Goal: Task Accomplishment & Management: Manage account settings

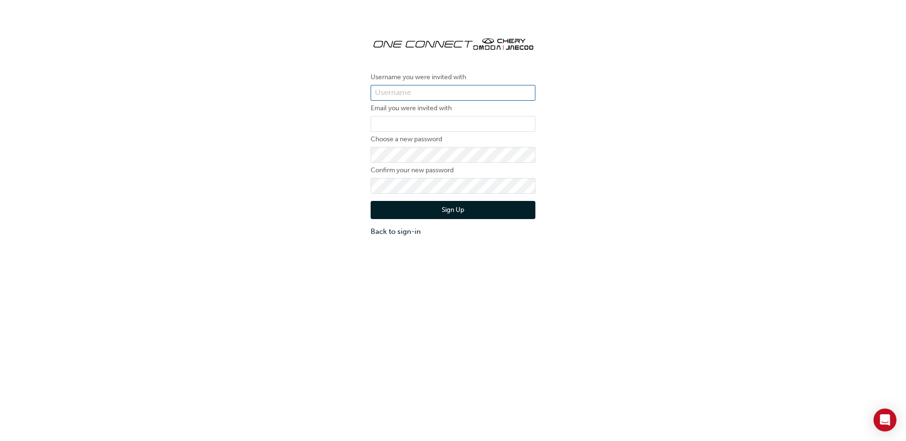
click at [397, 91] on input "text" at bounding box center [452, 93] width 165 height 16
click at [322, 134] on div "Username you were invited with Email you were invited with Choose a new passwor…" at bounding box center [453, 132] width 906 height 222
click at [389, 91] on input "text" at bounding box center [452, 93] width 165 height 16
type input "[EMAIL_ADDRESS][DOMAIN_NAME]"
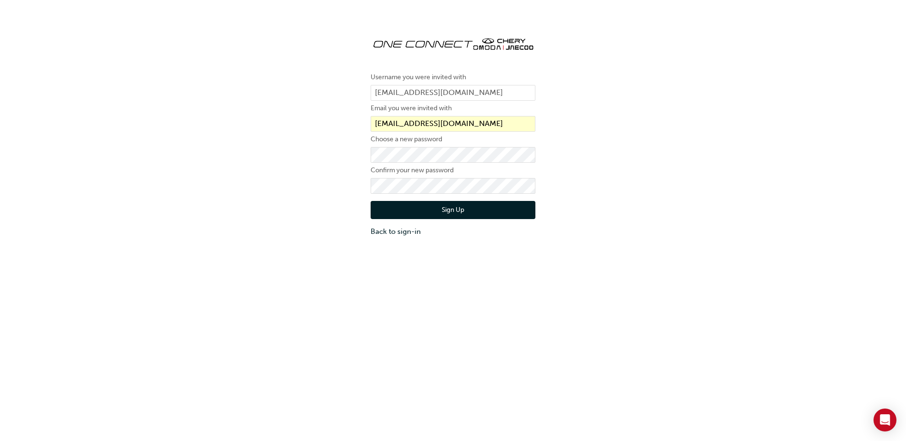
drag, startPoint x: 340, startPoint y: 212, endPoint x: 352, endPoint y: 205, distance: 13.8
click at [340, 212] on div "Username you were invited with [EMAIL_ADDRESS][DOMAIN_NAME] Email you were invi…" at bounding box center [453, 132] width 906 height 222
click at [615, 207] on div "Username you were invited with [EMAIL_ADDRESS][DOMAIN_NAME] Email you were invi…" at bounding box center [453, 132] width 906 height 222
click at [416, 212] on button "Sign Up" at bounding box center [452, 210] width 165 height 18
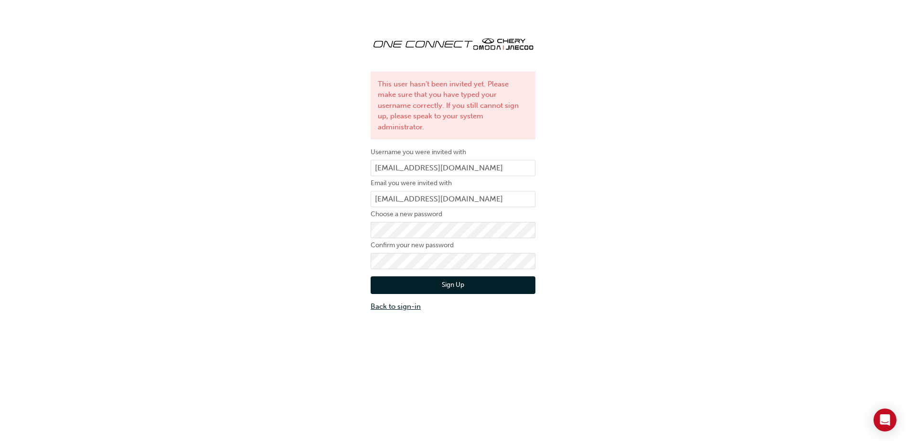
click at [397, 301] on link "Back to sign-in" at bounding box center [452, 306] width 165 height 11
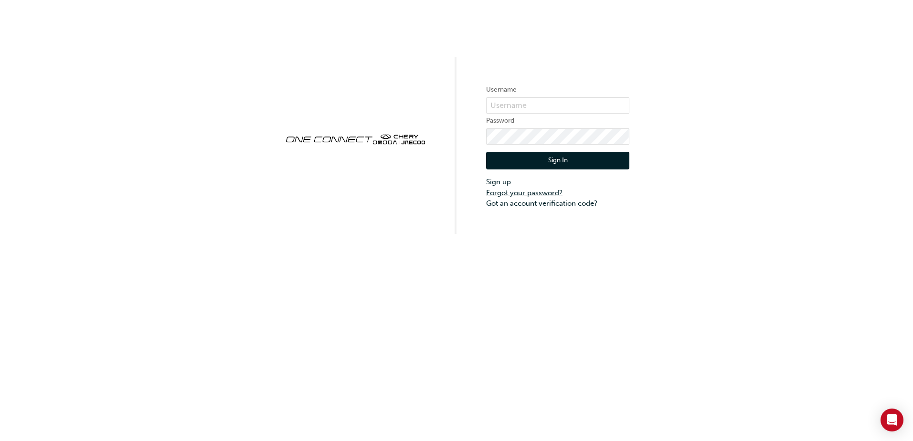
click at [527, 191] on link "Forgot your password?" at bounding box center [557, 193] width 143 height 11
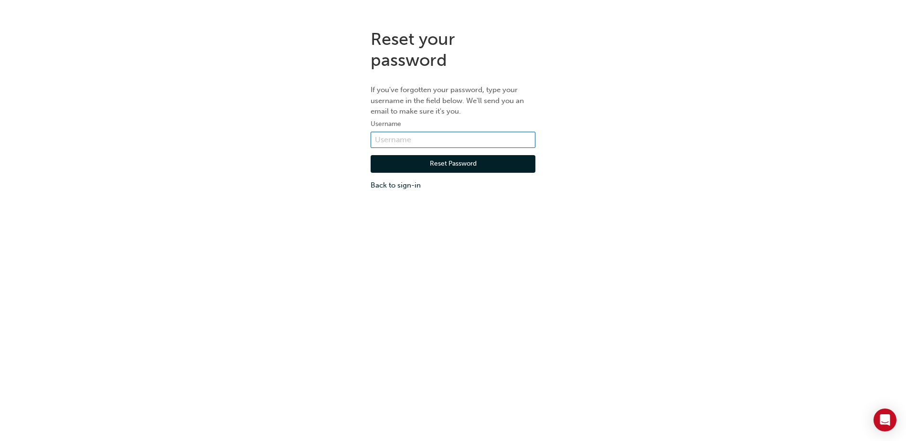
click at [412, 136] on input "text" at bounding box center [452, 140] width 165 height 16
type input "[EMAIL_ADDRESS][DOMAIN_NAME]"
click at [423, 158] on button "Reset Password" at bounding box center [452, 164] width 165 height 18
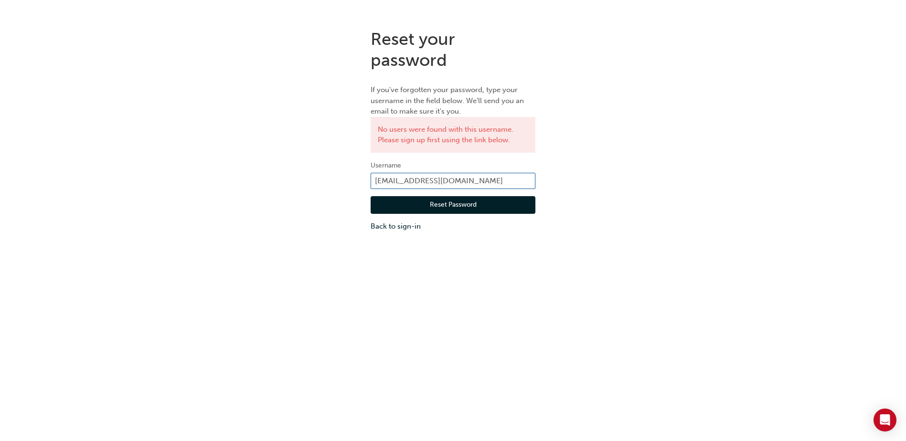
click at [461, 181] on input "[EMAIL_ADDRESS][DOMAIN_NAME]" at bounding box center [452, 181] width 165 height 16
drag, startPoint x: 401, startPoint y: 181, endPoint x: 570, endPoint y: 187, distance: 169.6
click at [569, 188] on div "Reset your password If you've forgotten your password, type your username in th…" at bounding box center [453, 130] width 906 height 218
type input "bfiorini"
click at [459, 205] on button "Reset Password" at bounding box center [452, 205] width 165 height 18
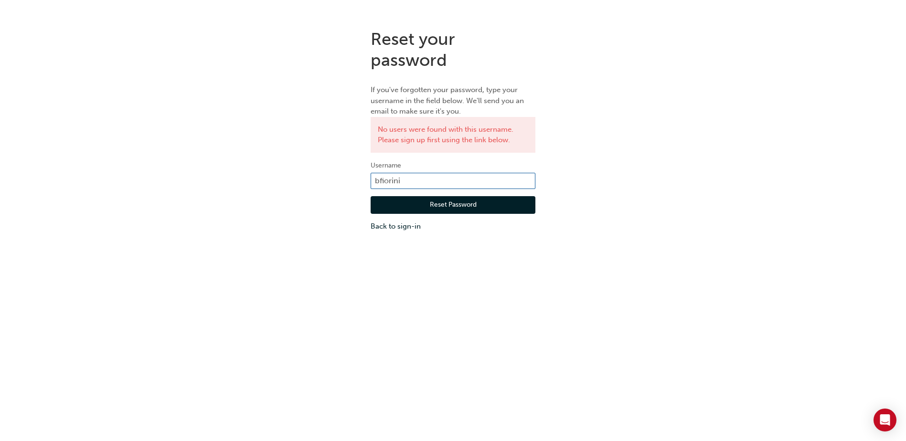
drag, startPoint x: 440, startPoint y: 181, endPoint x: 278, endPoint y: 187, distance: 161.9
click at [278, 187] on div "Reset your password If you've forgotten your password, type your username in th…" at bounding box center [453, 130] width 906 height 218
